Goal: Transaction & Acquisition: Book appointment/travel/reservation

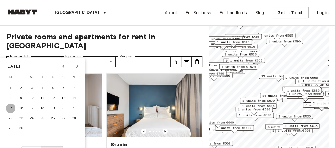
click at [11, 108] on button "15" at bounding box center [11, 109] width 10 height 10
type input "**********"
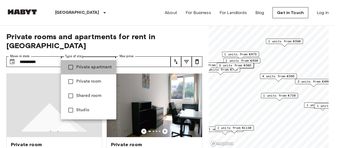
click at [100, 68] on span "Private apartment" at bounding box center [94, 67] width 36 height 6
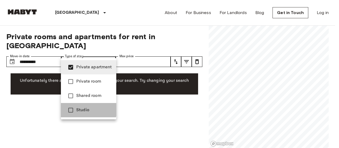
click at [78, 110] on span "Studio" at bounding box center [94, 110] width 36 height 6
type input "**********"
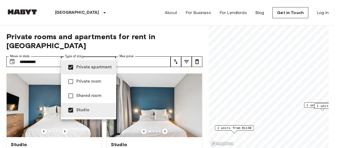
click at [140, 54] on div at bounding box center [169, 74] width 339 height 148
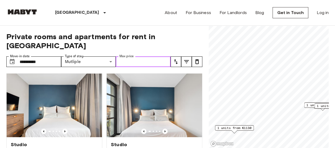
click at [149, 56] on input "Max price" at bounding box center [143, 61] width 55 height 11
click at [174, 59] on icon "tune" at bounding box center [176, 62] width 6 height 6
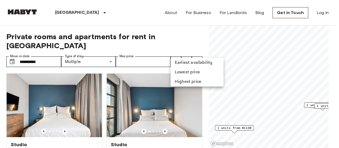
click at [159, 47] on div at bounding box center [169, 74] width 339 height 148
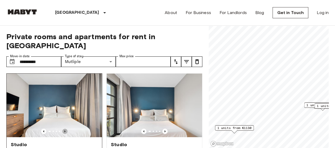
click at [65, 129] on icon "Previous image" at bounding box center [64, 131] width 5 height 5
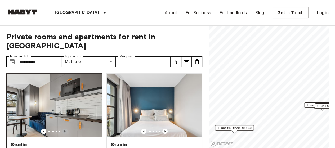
click at [65, 129] on icon "Previous image" at bounding box center [64, 131] width 5 height 5
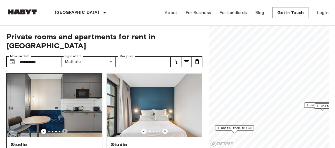
click at [65, 129] on icon "Previous image" at bounding box center [64, 131] width 5 height 5
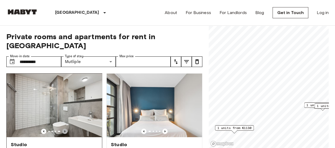
click at [65, 129] on icon "Previous image" at bounding box center [64, 131] width 5 height 5
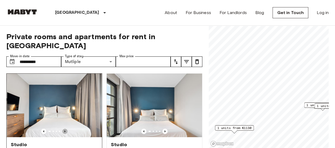
click at [65, 129] on icon "Previous image" at bounding box center [64, 131] width 5 height 5
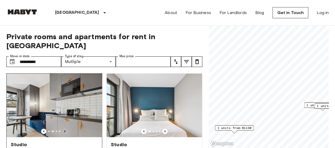
click at [65, 129] on icon "Previous image" at bounding box center [64, 131] width 5 height 5
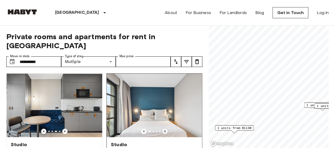
click at [163, 129] on icon "Previous image" at bounding box center [165, 131] width 5 height 5
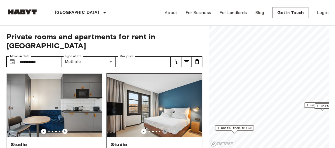
click at [163, 129] on icon "Previous image" at bounding box center [165, 131] width 5 height 5
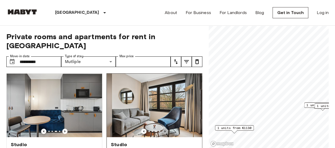
click at [163, 129] on icon "Previous image" at bounding box center [165, 131] width 5 height 5
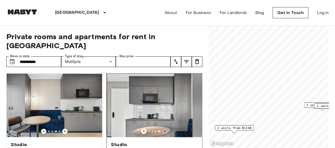
click at [163, 129] on icon "Previous image" at bounding box center [165, 131] width 5 height 5
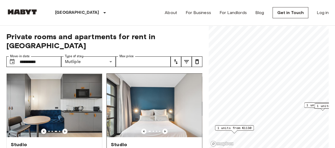
click at [129, 142] on div "Studio" at bounding box center [154, 145] width 87 height 6
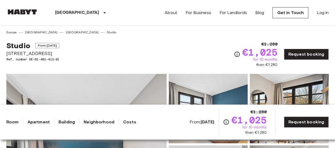
click at [23, 10] on img at bounding box center [22, 11] width 32 height 5
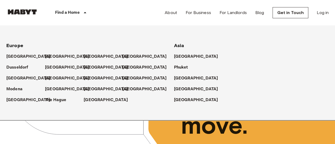
click at [63, 12] on p "Find a Home" at bounding box center [67, 13] width 25 height 6
click at [53, 55] on p "[GEOGRAPHIC_DATA]" at bounding box center [68, 57] width 44 height 6
